Goal: Task Accomplishment & Management: Manage account settings

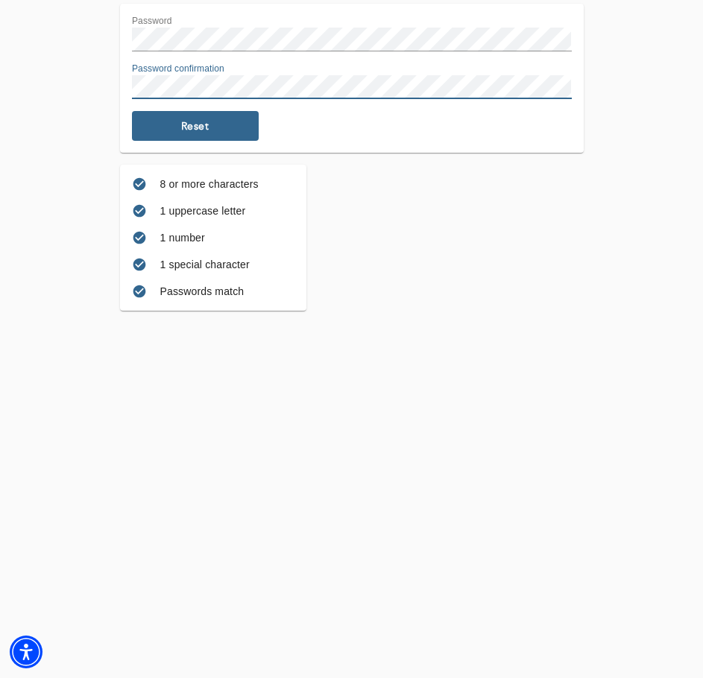
click at [174, 121] on span "Reset" at bounding box center [195, 126] width 115 height 14
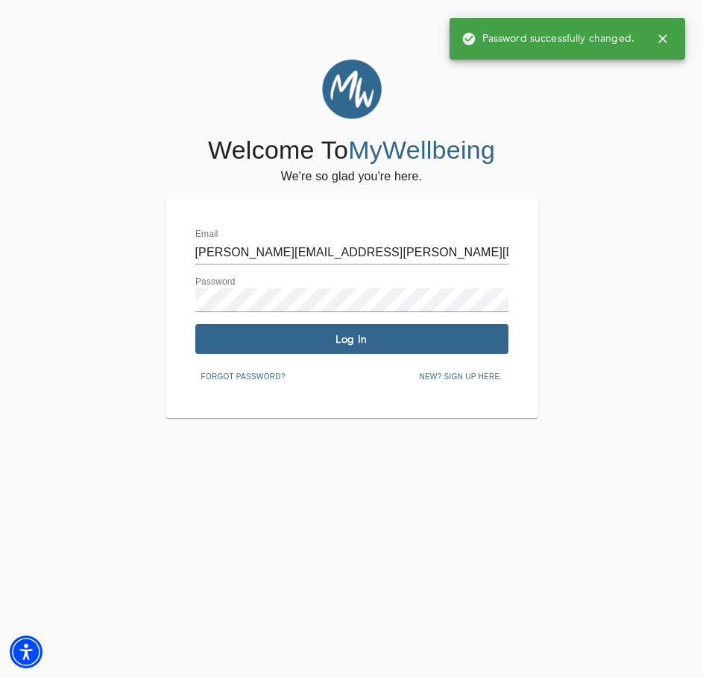
click at [221, 252] on input "casey.ojeda@dmcsmd.com" at bounding box center [351, 253] width 313 height 24
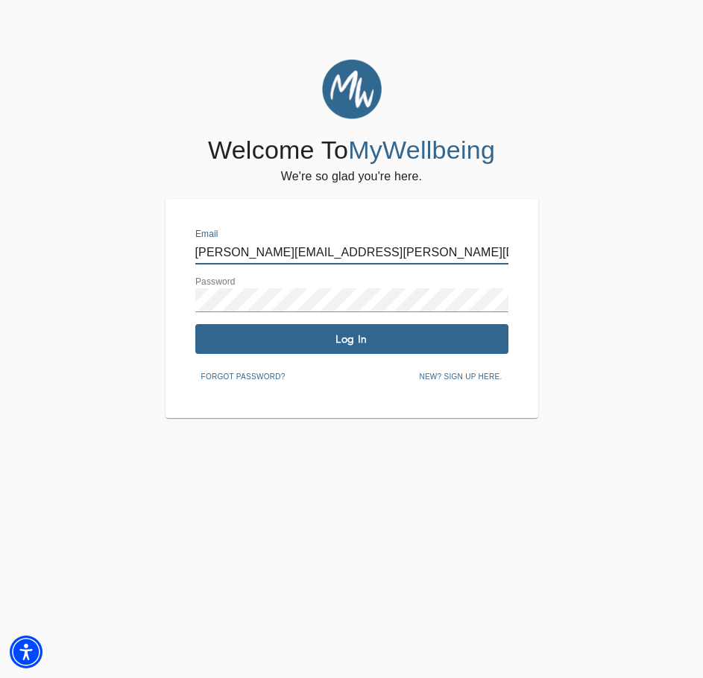
click at [221, 252] on input "casey.ojeda@dmcsmd.com" at bounding box center [351, 253] width 313 height 24
type input "ashleigh.athen@dmcsmd.com"
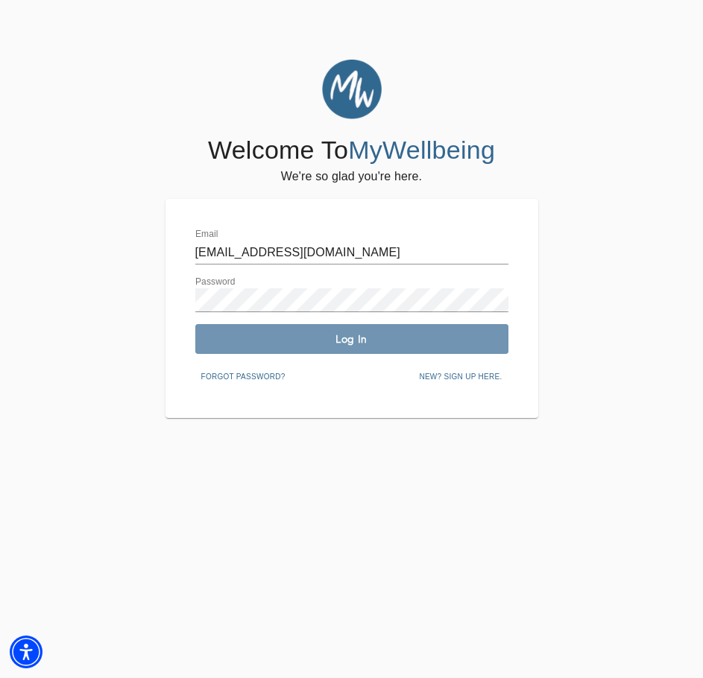
click at [240, 340] on span "Log In" at bounding box center [351, 339] width 301 height 14
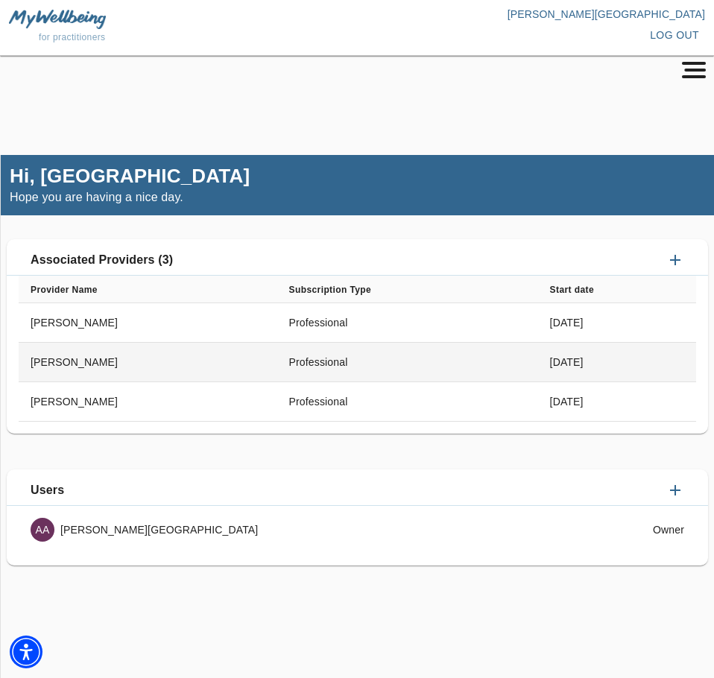
click at [155, 369] on td "[PERSON_NAME]" at bounding box center [148, 363] width 259 height 40
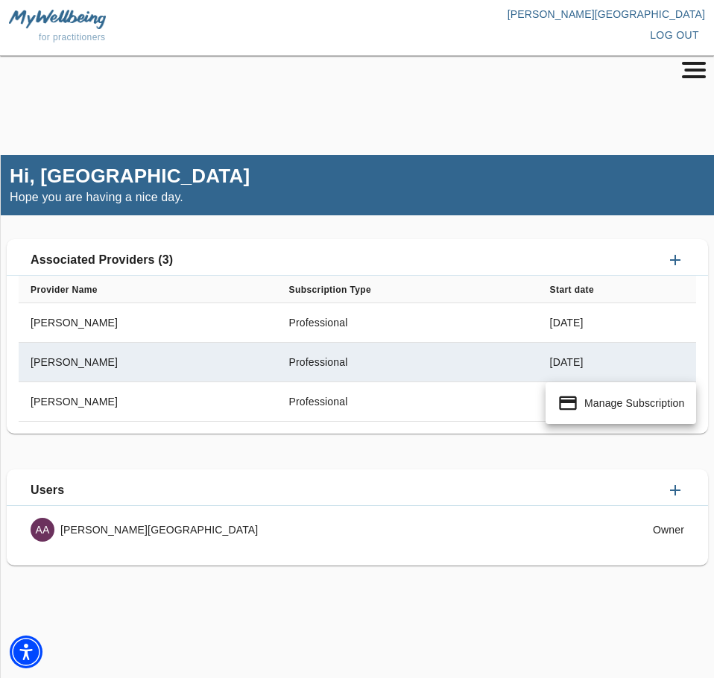
click at [643, 404] on p "Manage Subscription" at bounding box center [634, 403] width 100 height 15
click at [692, 75] on div at bounding box center [357, 339] width 714 height 678
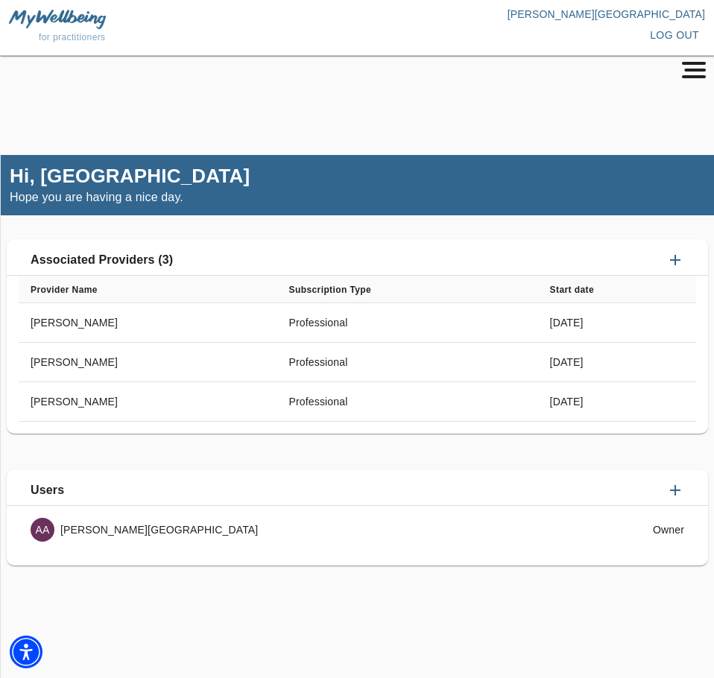
click at [697, 69] on rect "button" at bounding box center [695, 70] width 22 height 3
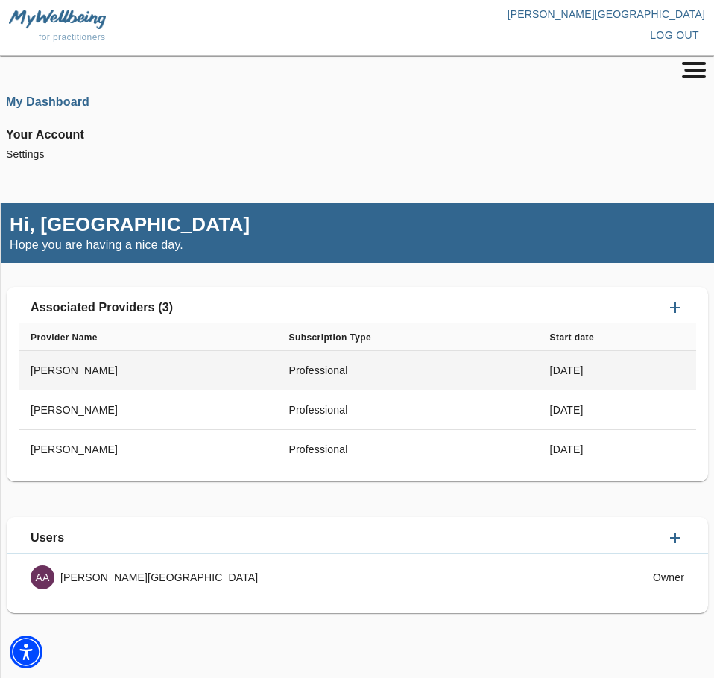
click at [63, 375] on td "[PERSON_NAME]" at bounding box center [148, 371] width 259 height 40
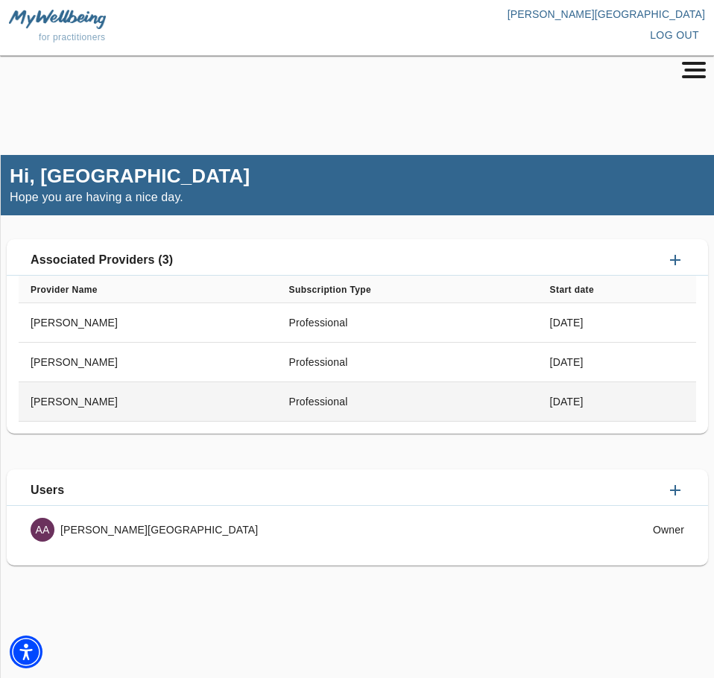
click at [106, 407] on td "[PERSON_NAME]" at bounding box center [148, 402] width 259 height 40
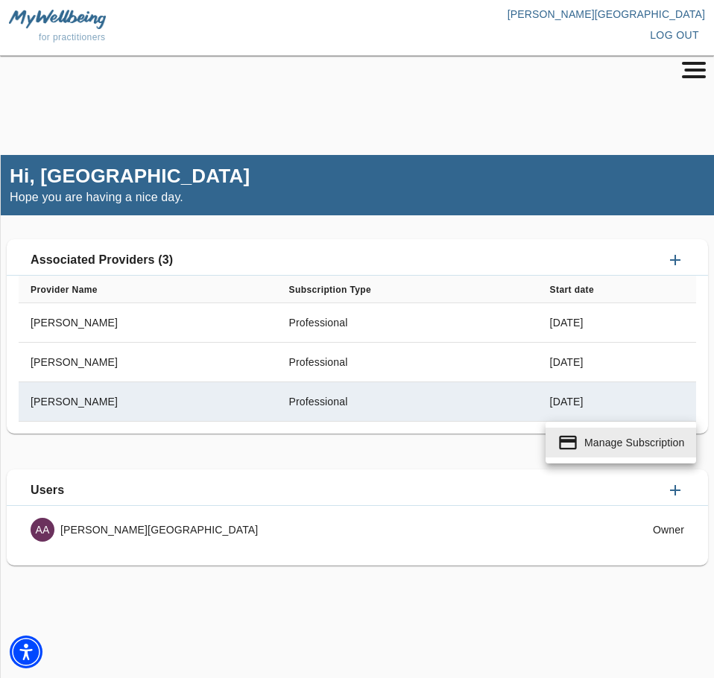
click at [135, 399] on div at bounding box center [357, 339] width 714 height 678
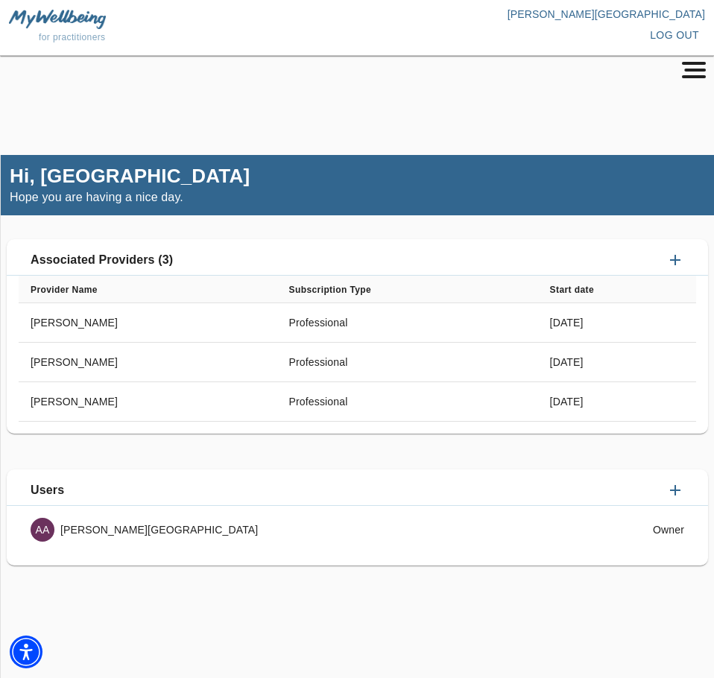
click at [678, 259] on icon "button" at bounding box center [675, 260] width 10 height 10
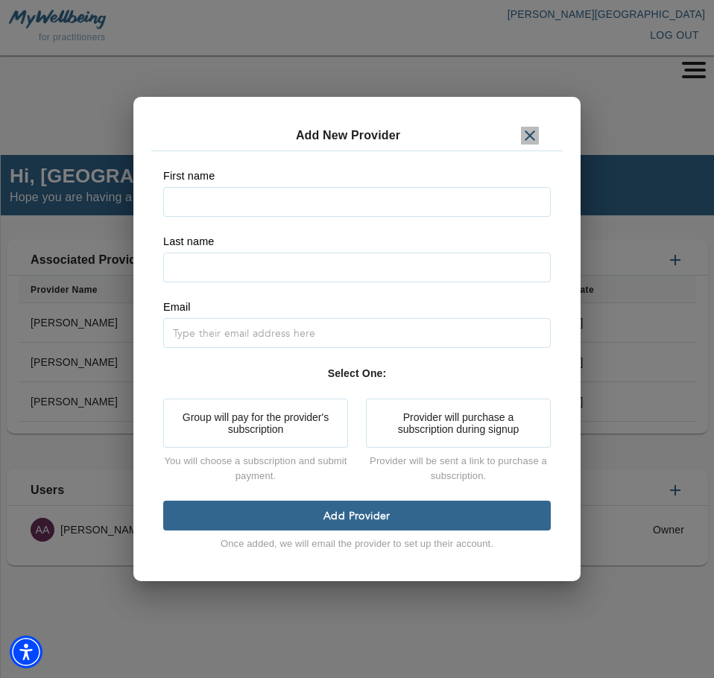
click at [528, 132] on icon "button" at bounding box center [530, 136] width 18 height 18
